Goal: Information Seeking & Learning: Find specific fact

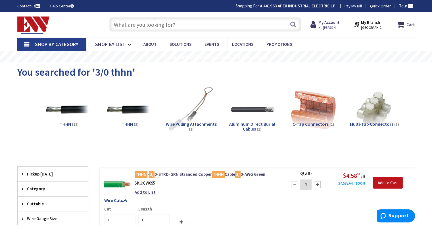
click at [169, 26] on input "text" at bounding box center [205, 24] width 192 height 14
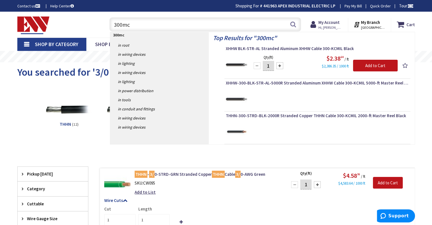
type input "300mcm"
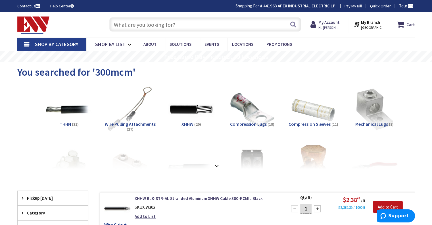
click at [182, 32] on div "Search" at bounding box center [204, 24] width 195 height 18
click at [180, 28] on input "text" at bounding box center [205, 24] width 192 height 14
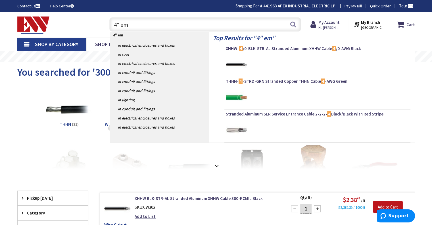
type input "4" emt"
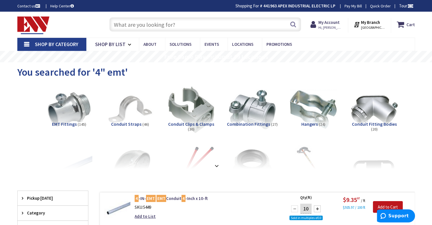
click at [154, 27] on input "text" at bounding box center [205, 24] width 192 height 14
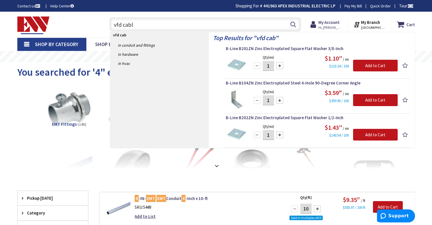
type input "vfd cable"
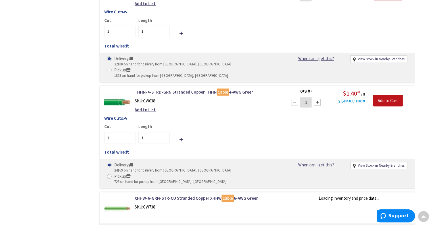
scroll to position [583, 0]
